Goal: Task Accomplishment & Management: Complete application form

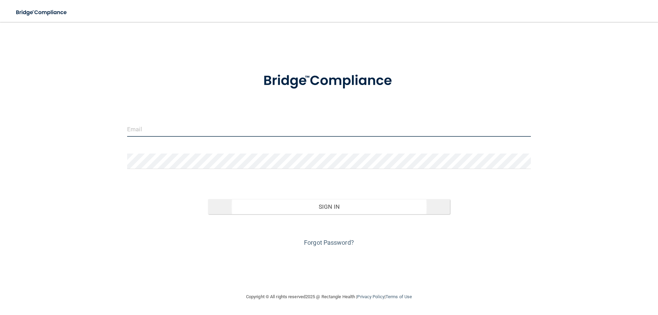
type input "[EMAIL_ADDRESS][DOMAIN_NAME]"
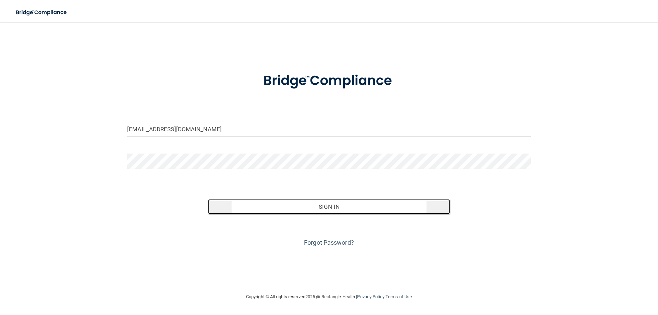
click at [299, 201] on button "Sign In" at bounding box center [329, 206] width 242 height 15
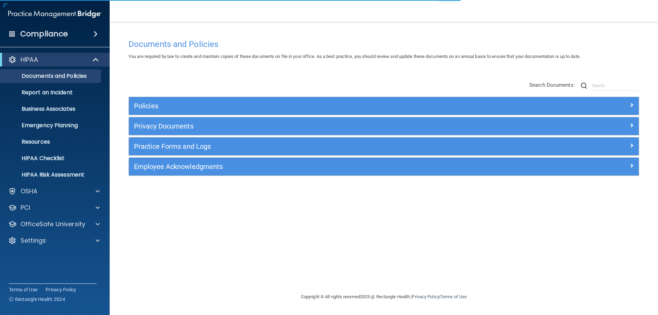
click at [55, 248] on div "HIPAA Documents and Policies Report an Incident Business Associates Emergency P…" at bounding box center [55, 151] width 110 height 203
click at [59, 242] on div "Settings" at bounding box center [45, 240] width 85 height 8
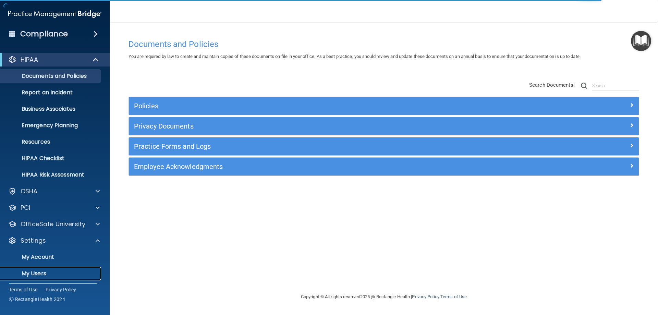
click at [36, 276] on p "My Users" at bounding box center [51, 273] width 94 height 7
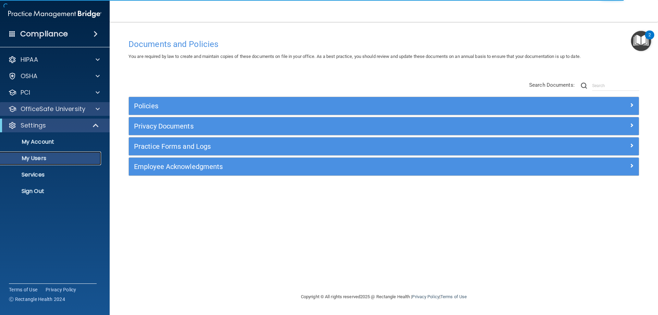
select select "20"
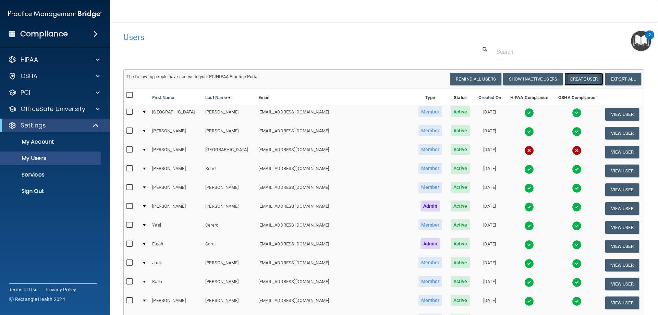
click at [577, 76] on button "Create User" at bounding box center [583, 79] width 39 height 13
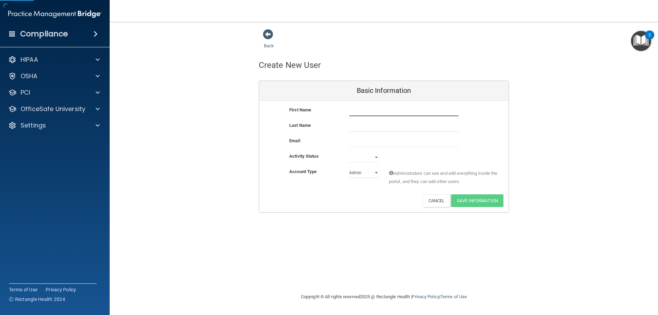
click at [389, 114] on input "text" at bounding box center [403, 111] width 109 height 10
type input "[PERSON_NAME]"
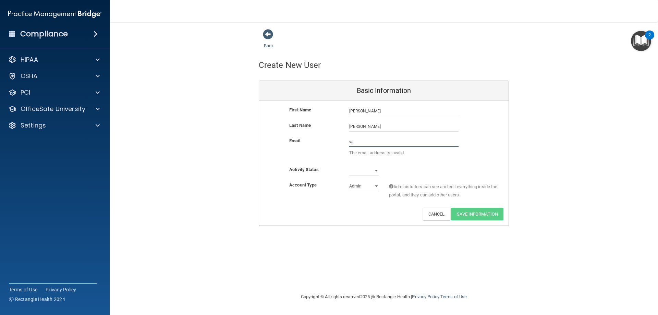
type input "v"
paste input "[EMAIL_ADDRESS][DOMAIN_NAME]"
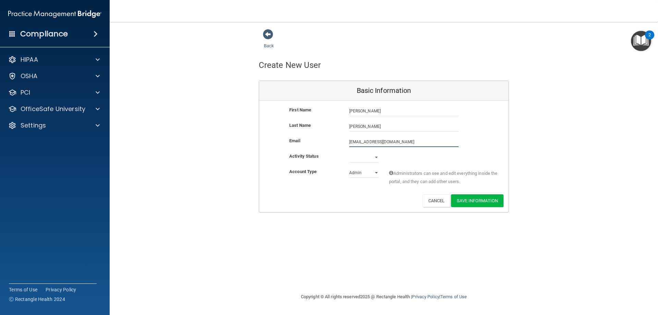
type input "[EMAIL_ADDRESS][DOMAIN_NAME]"
click at [365, 159] on select "Active Inactive" at bounding box center [363, 157] width 29 height 10
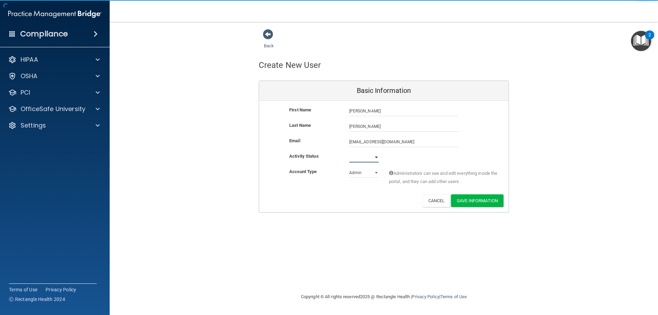
select select "active"
click at [349, 152] on select "Active Inactive" at bounding box center [363, 157] width 29 height 10
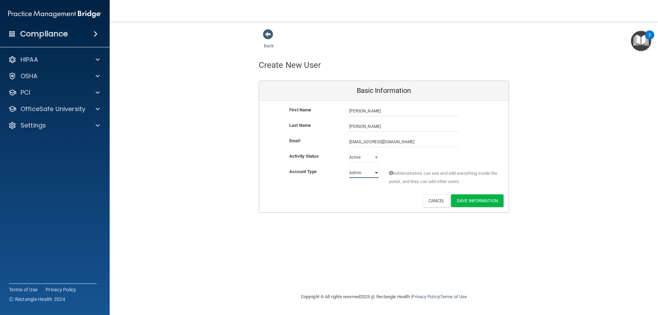
click at [363, 174] on select "Admin Member" at bounding box center [363, 173] width 29 height 10
select select "practice_member"
click at [349, 168] on select "Admin Member" at bounding box center [363, 173] width 29 height 10
click at [482, 200] on button "Save Information" at bounding box center [477, 200] width 52 height 13
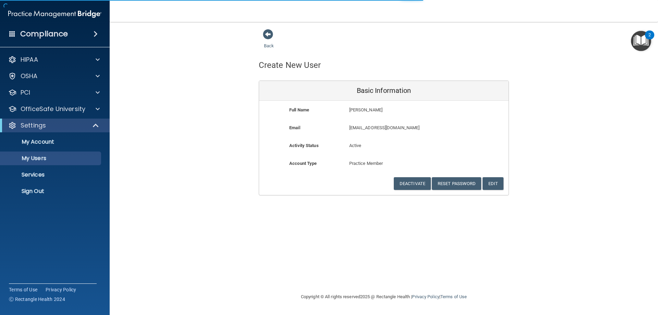
select select "20"
